Goal: Check status: Check status

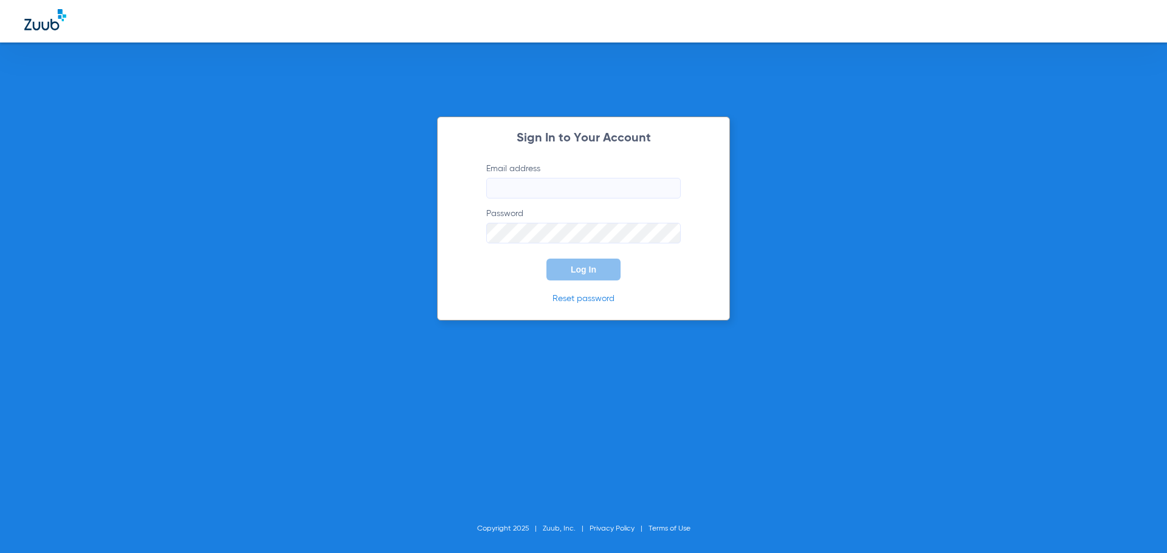
type input "[EMAIL_ADDRESS][DOMAIN_NAME]"
click at [587, 275] on button "Log In" at bounding box center [583, 270] width 74 height 22
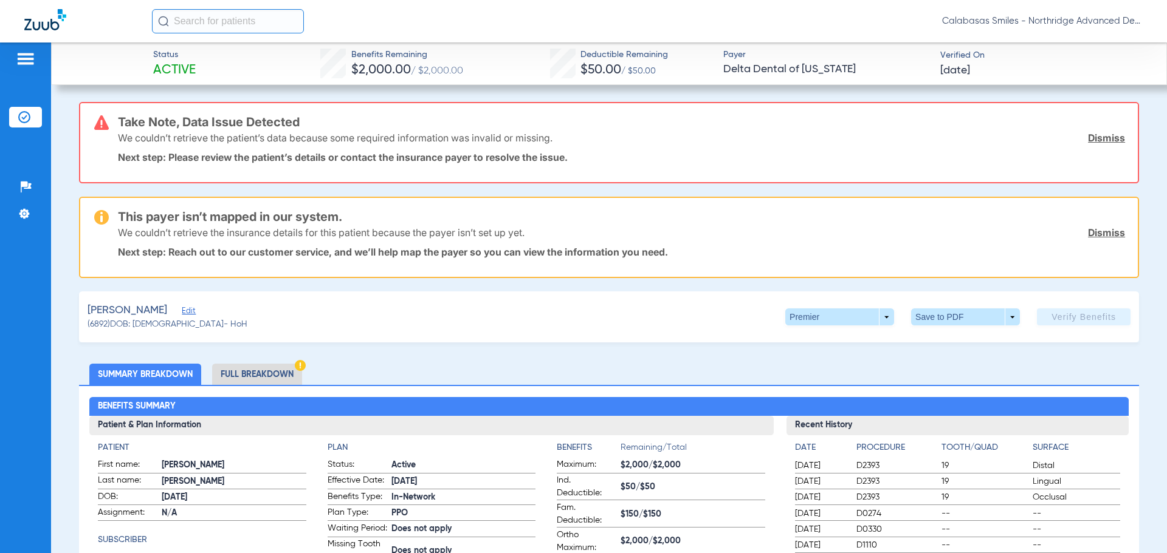
click at [60, 32] on div at bounding box center [88, 21] width 128 height 25
click at [30, 25] on img at bounding box center [45, 19] width 42 height 21
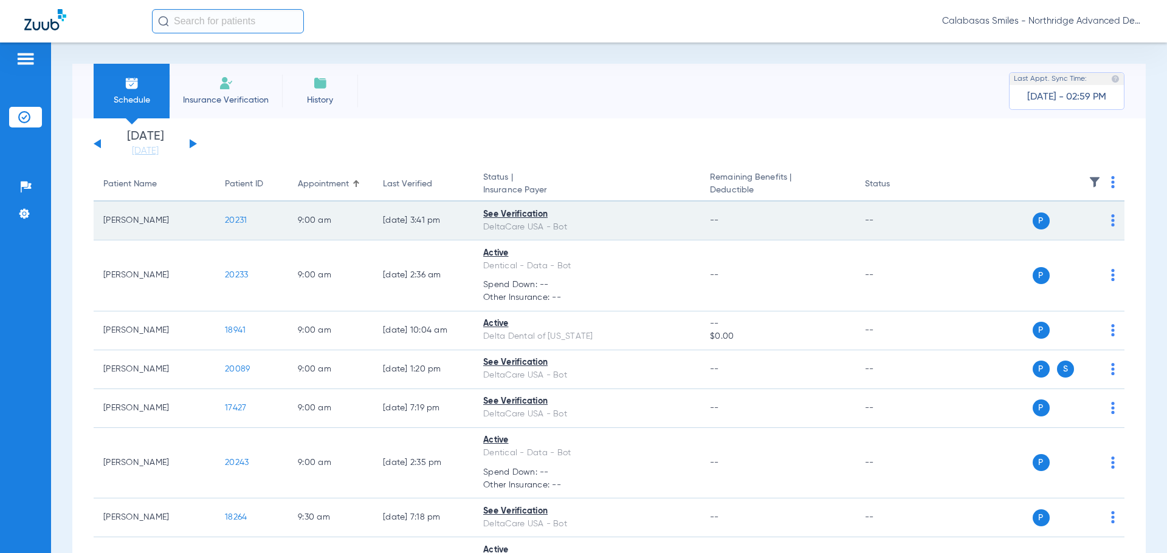
click at [232, 219] on span "20231" at bounding box center [236, 220] width 22 height 9
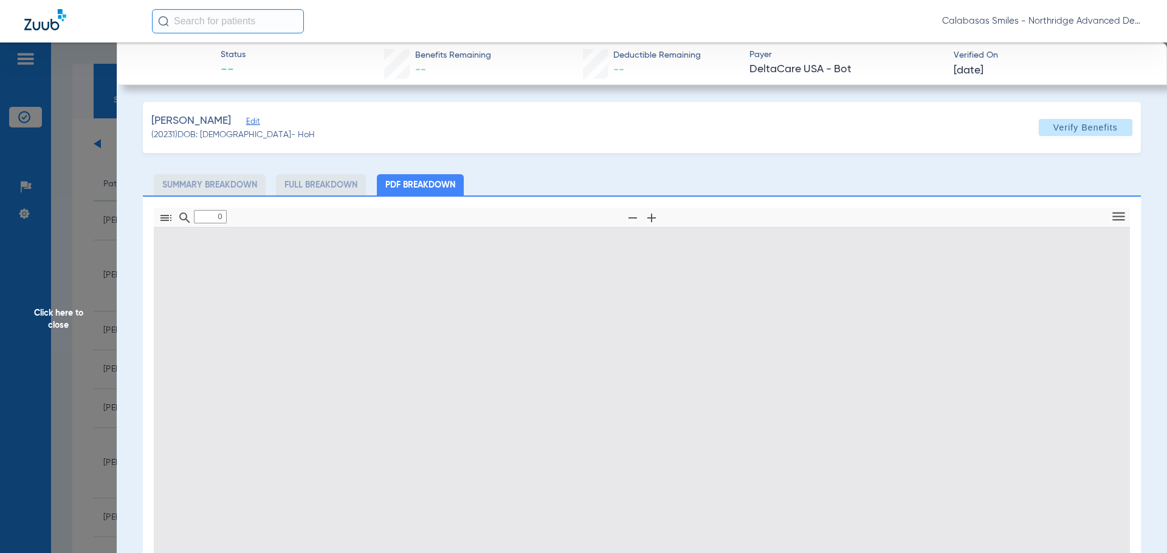
type input "1"
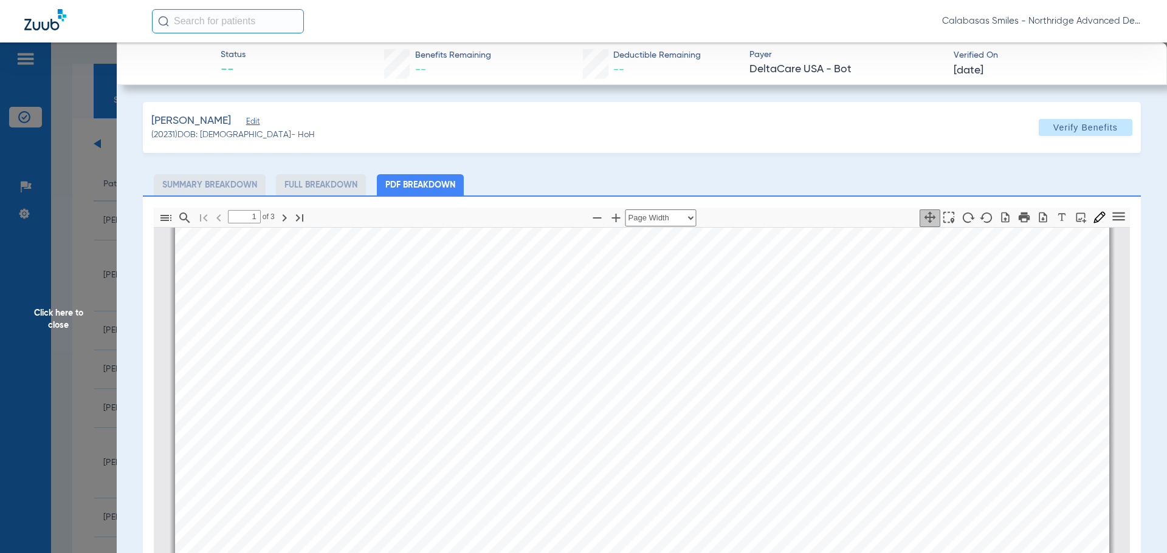
scroll to position [249, 0]
click at [225, 189] on li "Summary Breakdown" at bounding box center [210, 184] width 112 height 21
click at [50, 317] on span "Click here to close" at bounding box center [58, 319] width 117 height 553
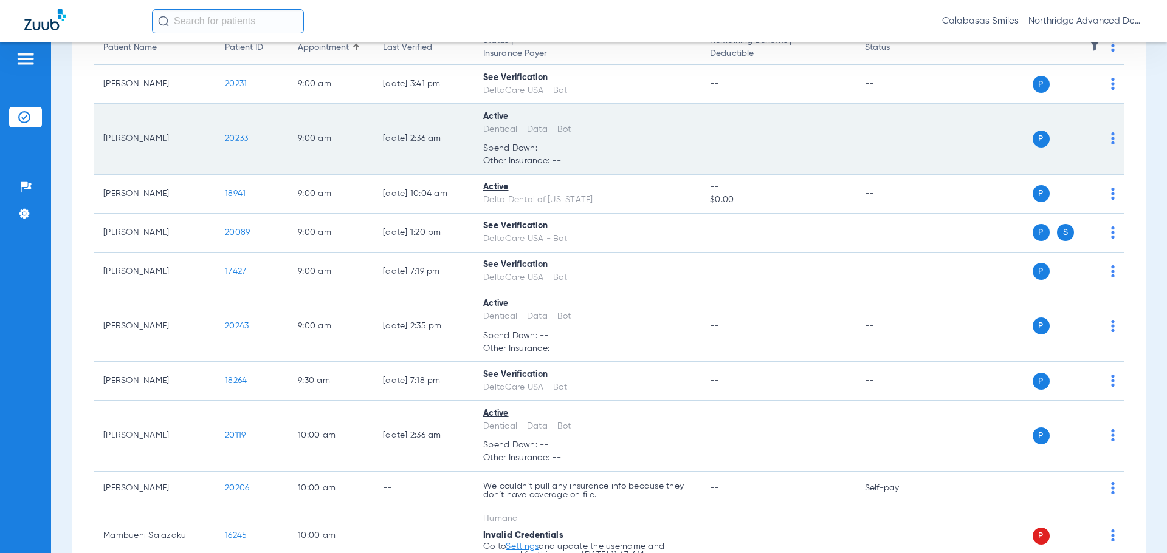
scroll to position [0, 0]
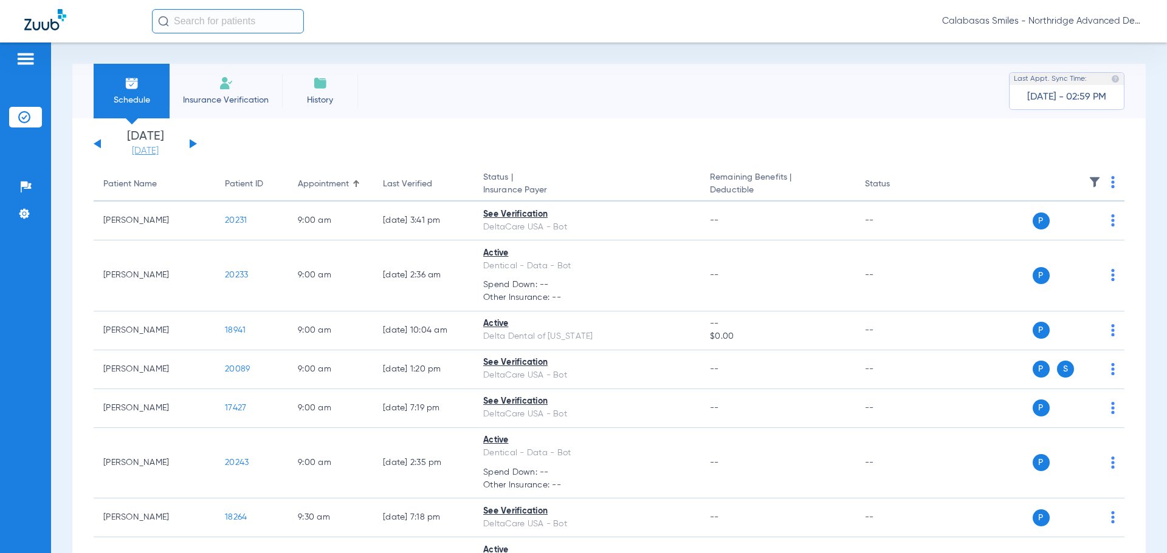
click at [167, 146] on link "[DATE]" at bounding box center [145, 151] width 73 height 12
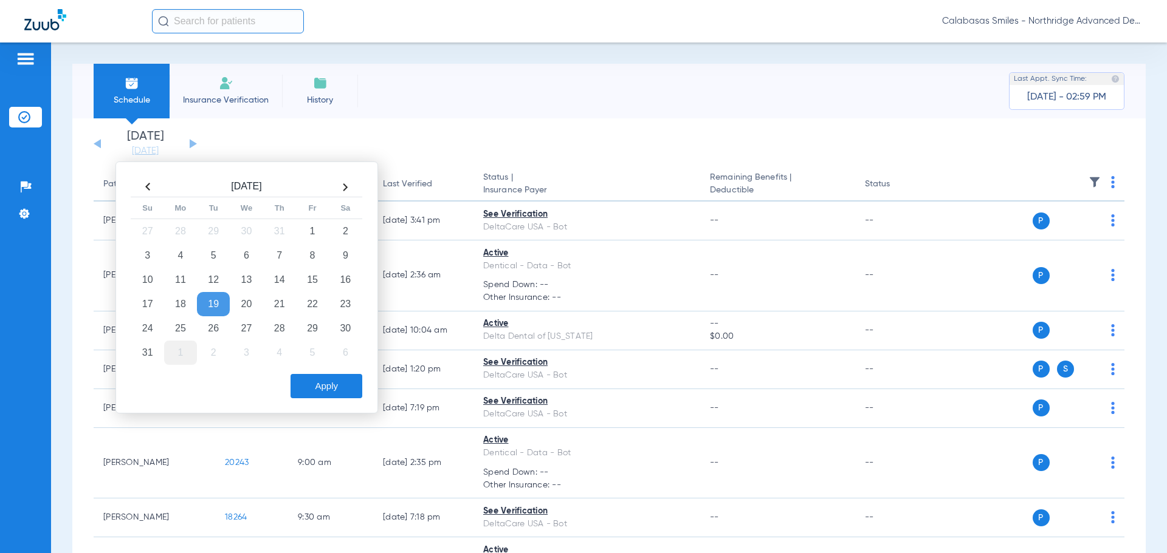
click at [178, 348] on td "1" at bounding box center [180, 353] width 33 height 24
click at [178, 348] on td "6" at bounding box center [180, 353] width 33 height 24
click at [148, 182] on th at bounding box center [147, 187] width 33 height 19
click at [178, 324] on td "29" at bounding box center [180, 329] width 33 height 24
click at [329, 392] on button "Apply" at bounding box center [326, 386] width 72 height 24
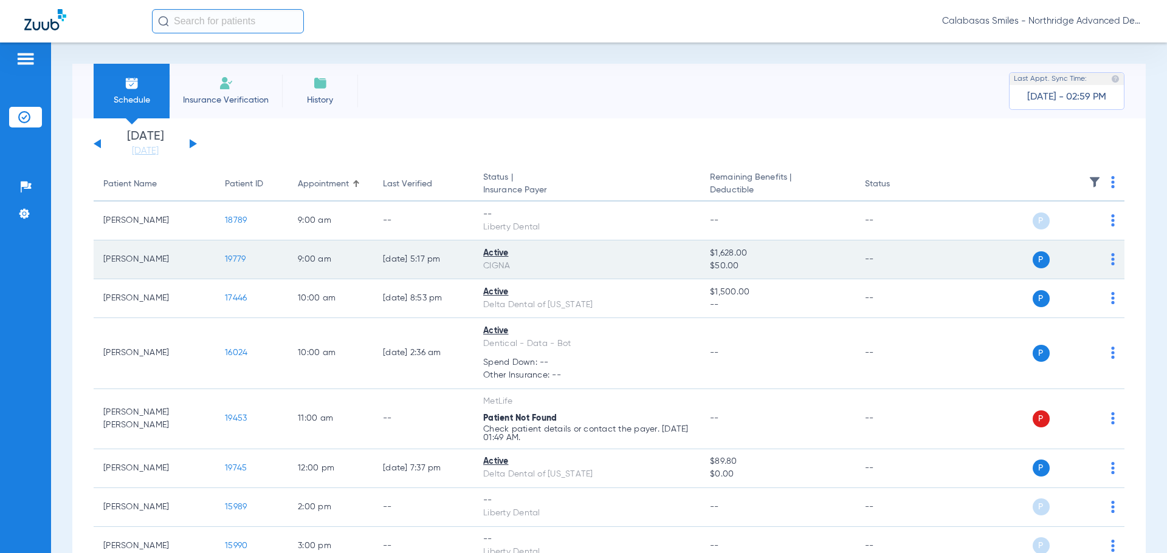
click at [233, 261] on span "19779" at bounding box center [235, 259] width 21 height 9
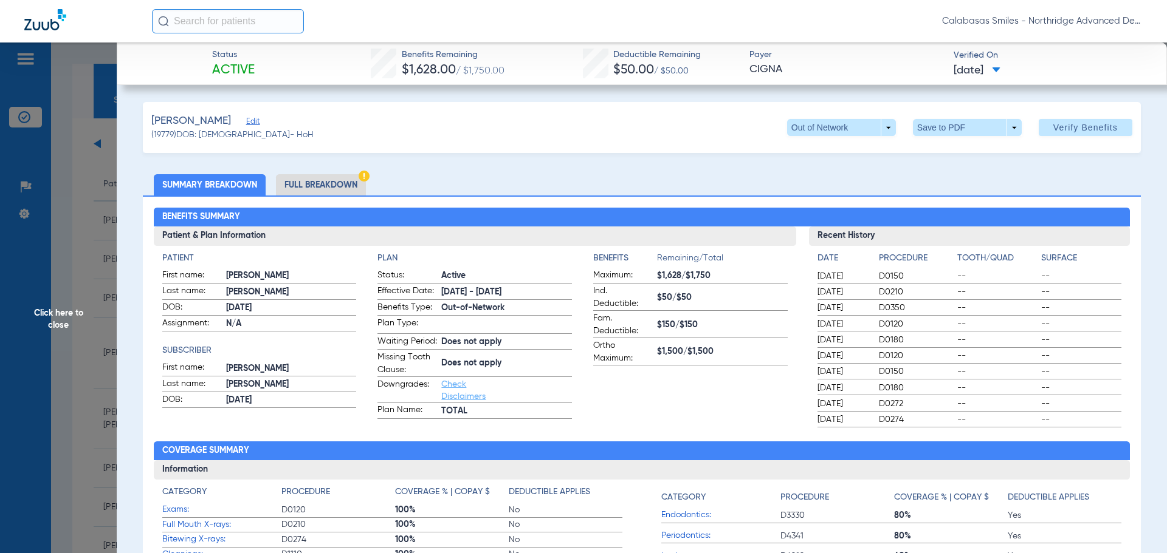
click at [309, 187] on li "Full Breakdown" at bounding box center [321, 184] width 90 height 21
